Goal: Register for event/course

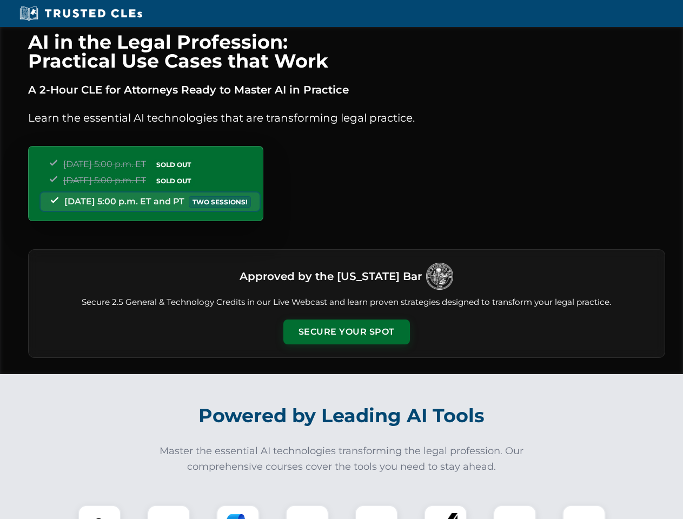
click at [346, 332] on button "Secure Your Spot" at bounding box center [346, 331] width 126 height 25
click at [99, 512] on img at bounding box center [99, 526] width 31 height 31
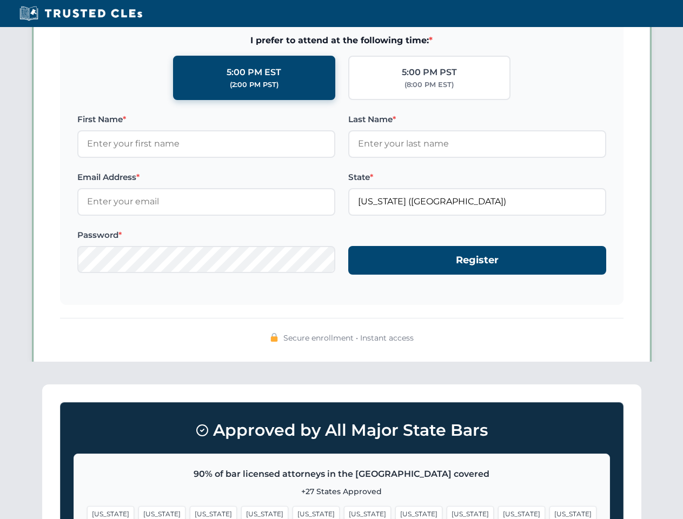
click at [395, 512] on span "[US_STATE]" at bounding box center [418, 514] width 47 height 16
click at [498, 512] on span "[US_STATE]" at bounding box center [521, 514] width 47 height 16
